Goal: Find specific page/section

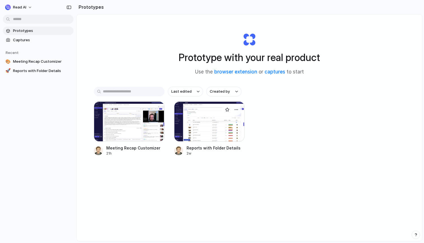
click at [199, 121] on div at bounding box center [209, 121] width 71 height 40
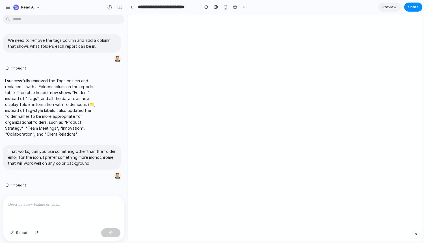
scroll to position [46, 0]
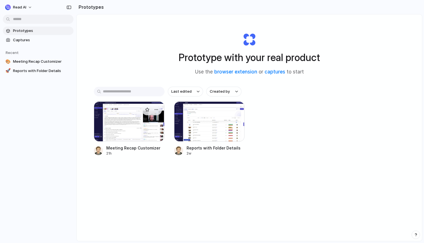
click at [113, 113] on div at bounding box center [129, 121] width 71 height 40
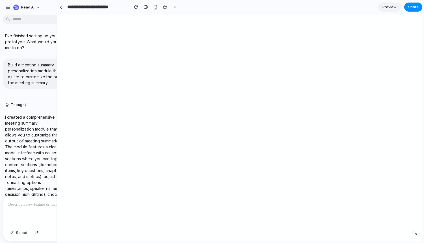
drag, startPoint x: 126, startPoint y: 82, endPoint x: 57, endPoint y: 90, distance: 69.4
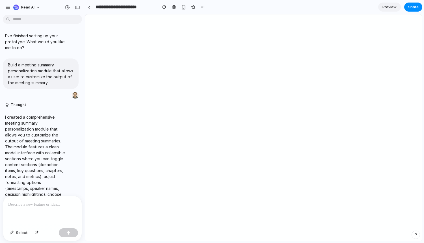
click at [63, 200] on div at bounding box center [42, 211] width 79 height 30
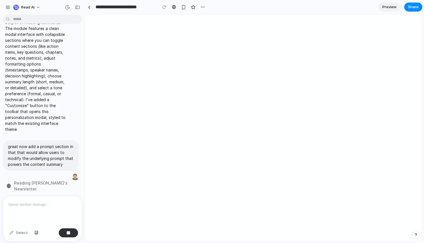
click at [43, 185] on span "Reading [PERSON_NAME]'s Newsletter ." at bounding box center [47, 186] width 67 height 12
click at [36, 185] on span "Performing digital alchemy ..." at bounding box center [43, 186] width 57 height 6
